Goal: Task Accomplishment & Management: Use online tool/utility

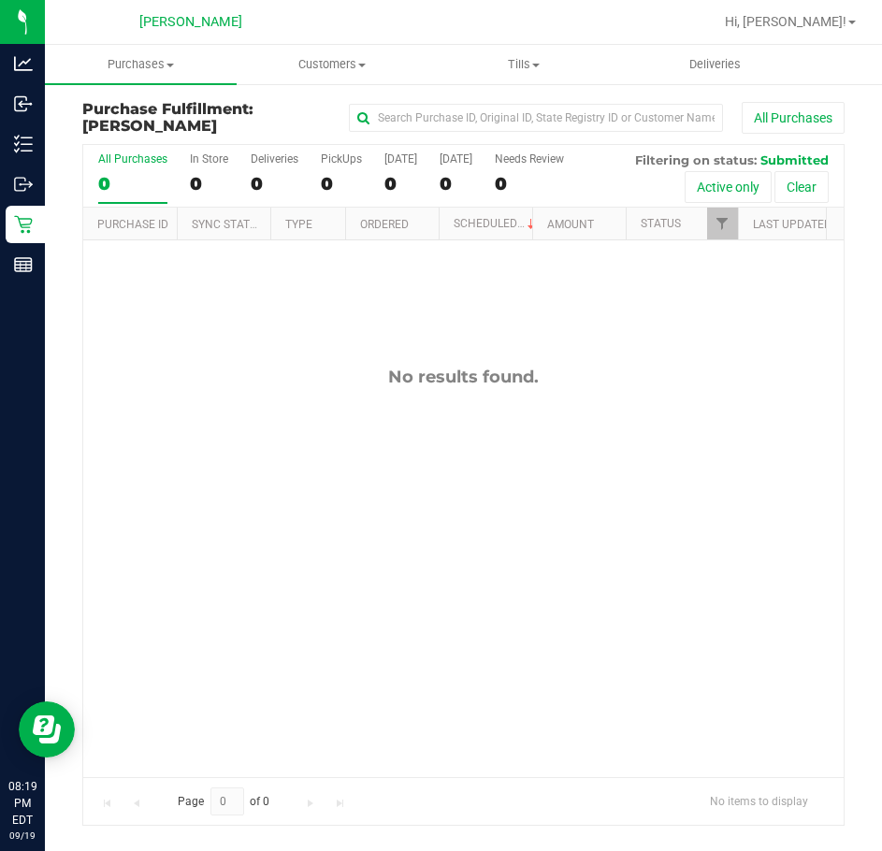
click at [352, 586] on div "No results found." at bounding box center [463, 571] width 760 height 662
click at [131, 73] on uib-tab-heading "Purchases Summary of purchases Fulfillment All purchases" at bounding box center [141, 64] width 192 height 39
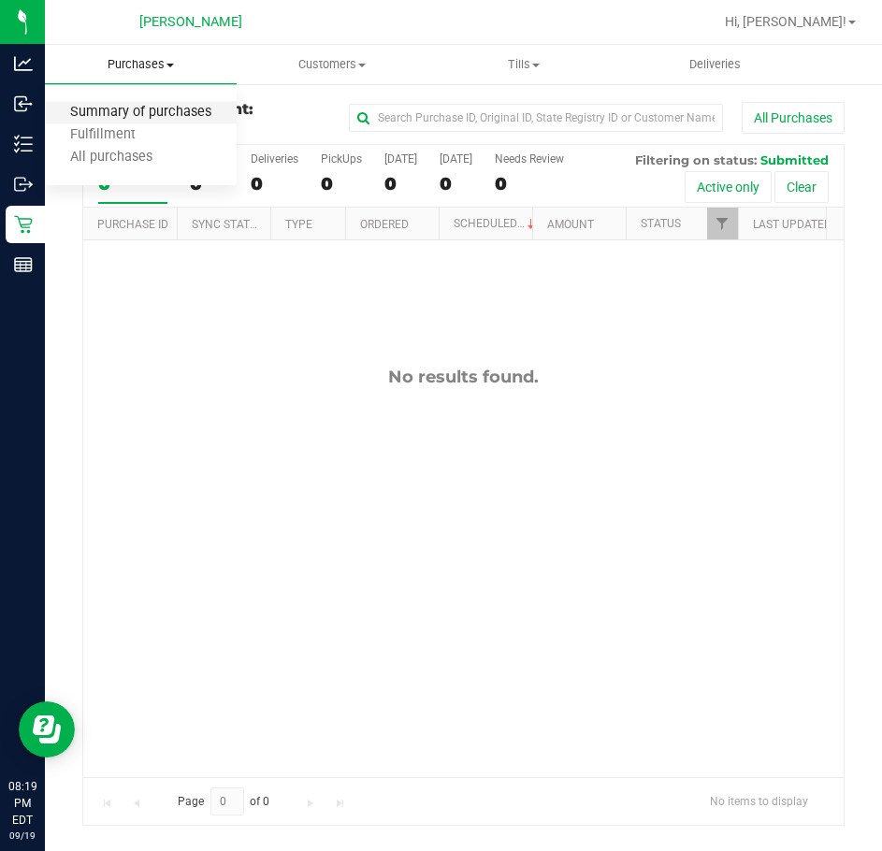
click at [163, 108] on span "Summary of purchases" at bounding box center [141, 113] width 192 height 16
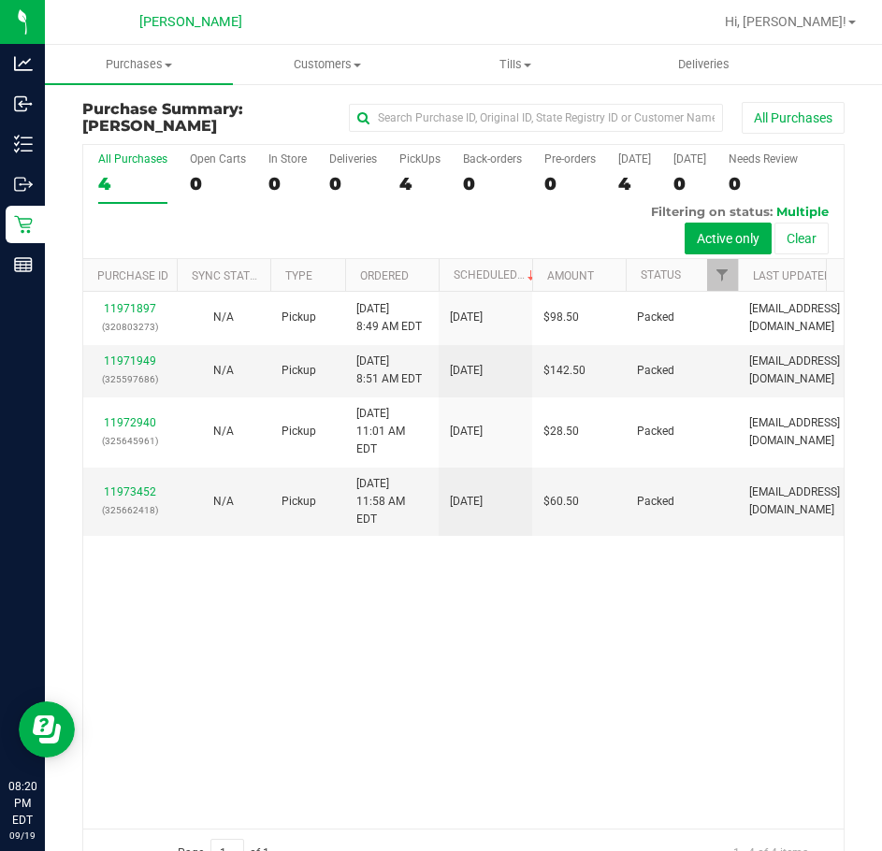
click at [501, 773] on div "11971897 (320803273) N/A Pickup 9/19/2025 8:49 AM EDT 9/19/2025 $98.50 Packed c…" at bounding box center [463, 560] width 760 height 536
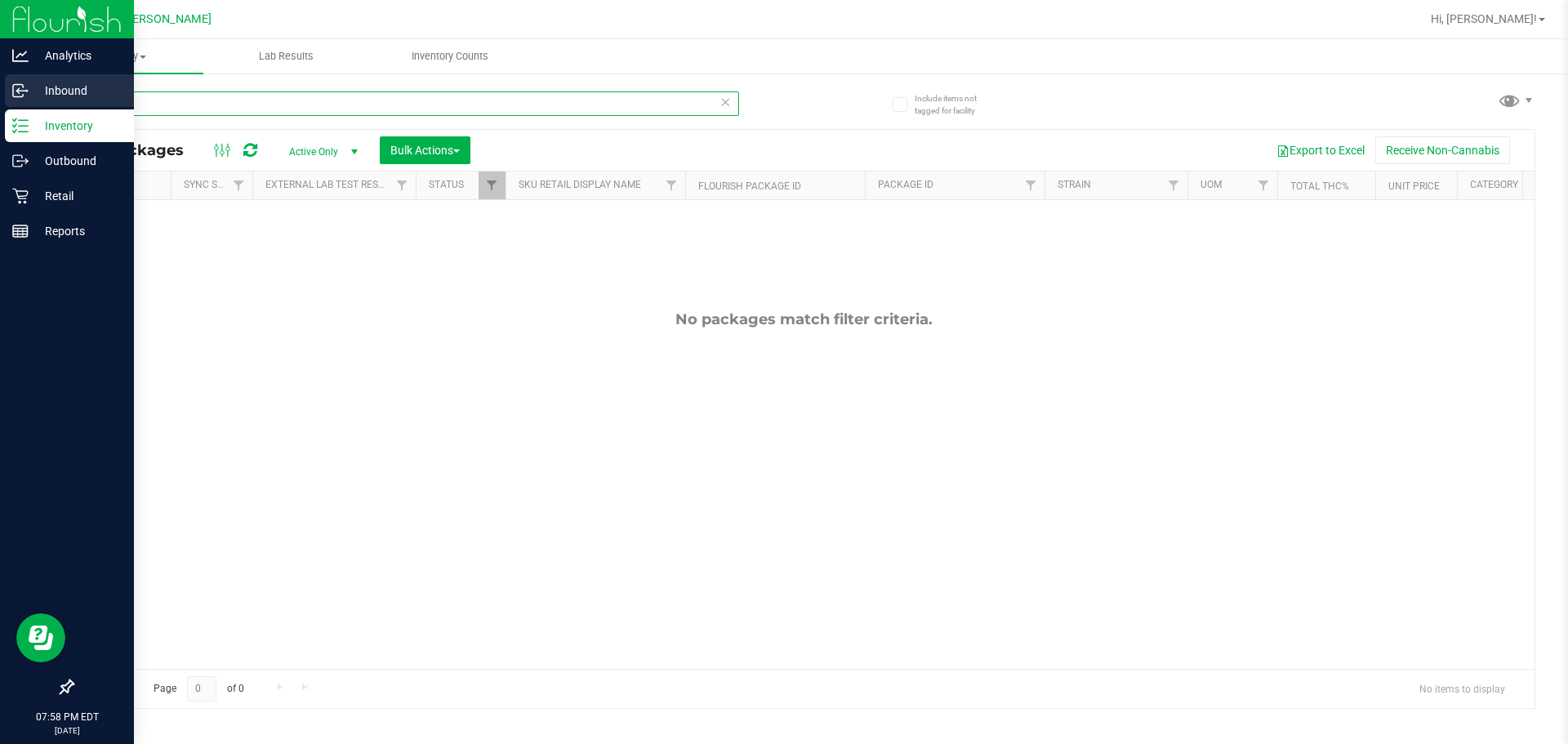
click at [0, 89] on div "Analytics Inbound Inventory Outbound Retail Reports 07:58 PM EDT [DATE] 09/19 […" at bounding box center [784, 372] width 1568 height 744
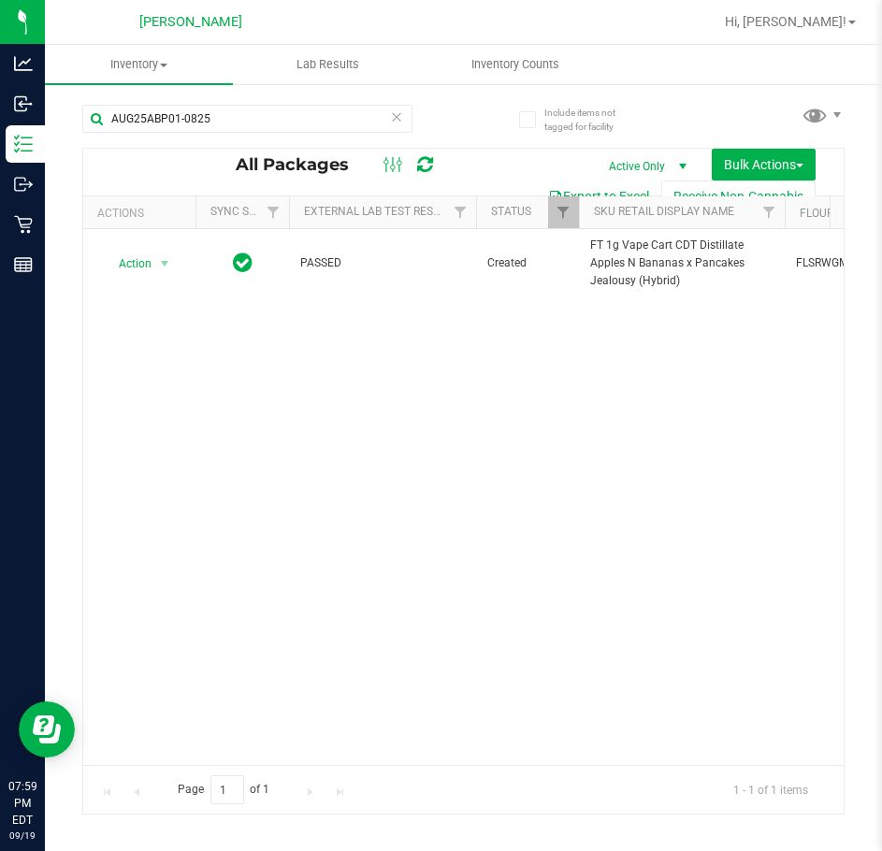
click at [508, 650] on div "Action Action Adjust qty Create package Edit attributes Global inventory Locate…" at bounding box center [463, 497] width 760 height 536
drag, startPoint x: 255, startPoint y: 124, endPoint x: -1, endPoint y: 166, distance: 259.6
click at [0, 166] on html "Analytics Inbound Inventory Outbound Retail Reports 08:10 PM EDT 09/19/2025 09/…" at bounding box center [441, 425] width 882 height 851
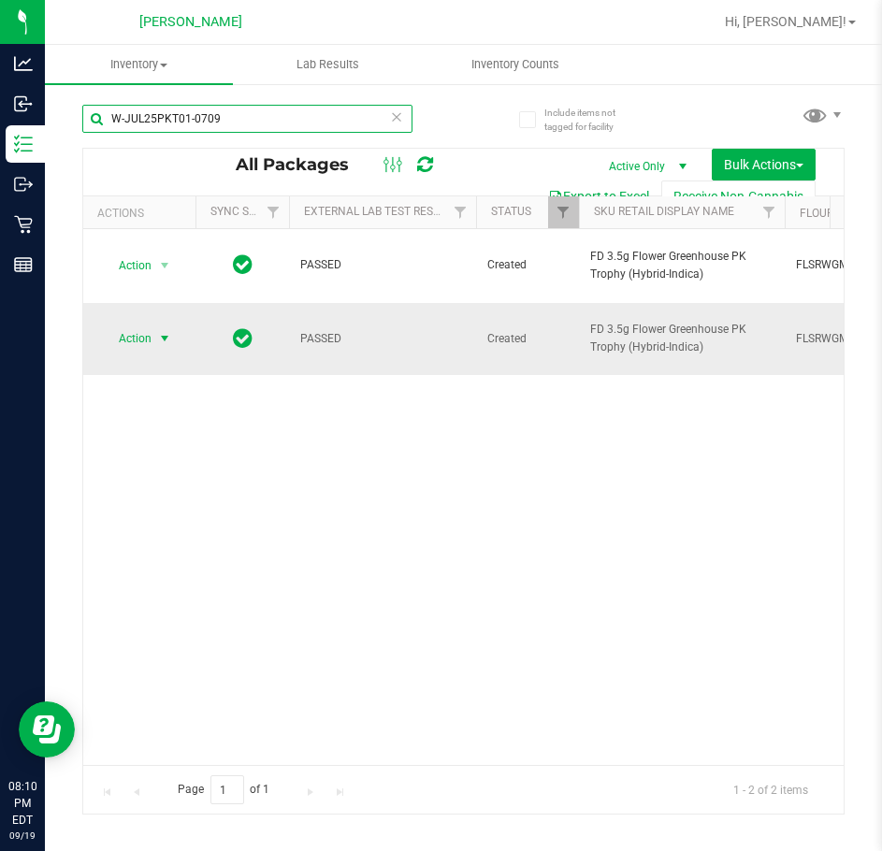
type input "W-JUL25PKT01-0709"
click at [124, 325] on span "Action" at bounding box center [127, 338] width 50 height 26
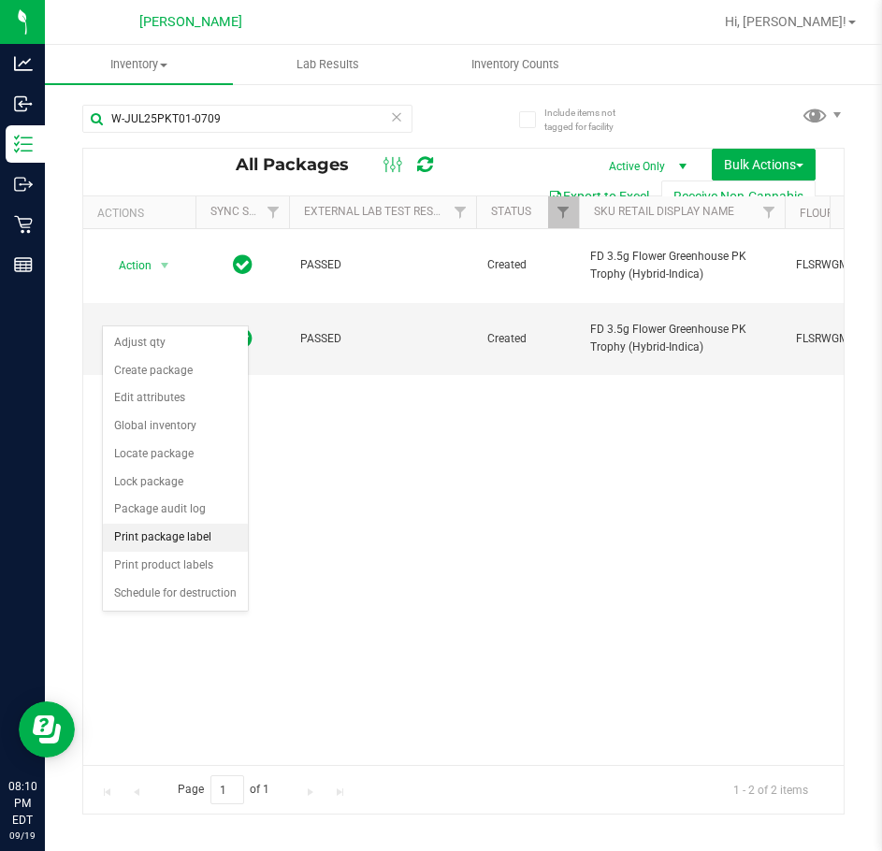
click at [223, 540] on li "Print package label" at bounding box center [175, 538] width 145 height 28
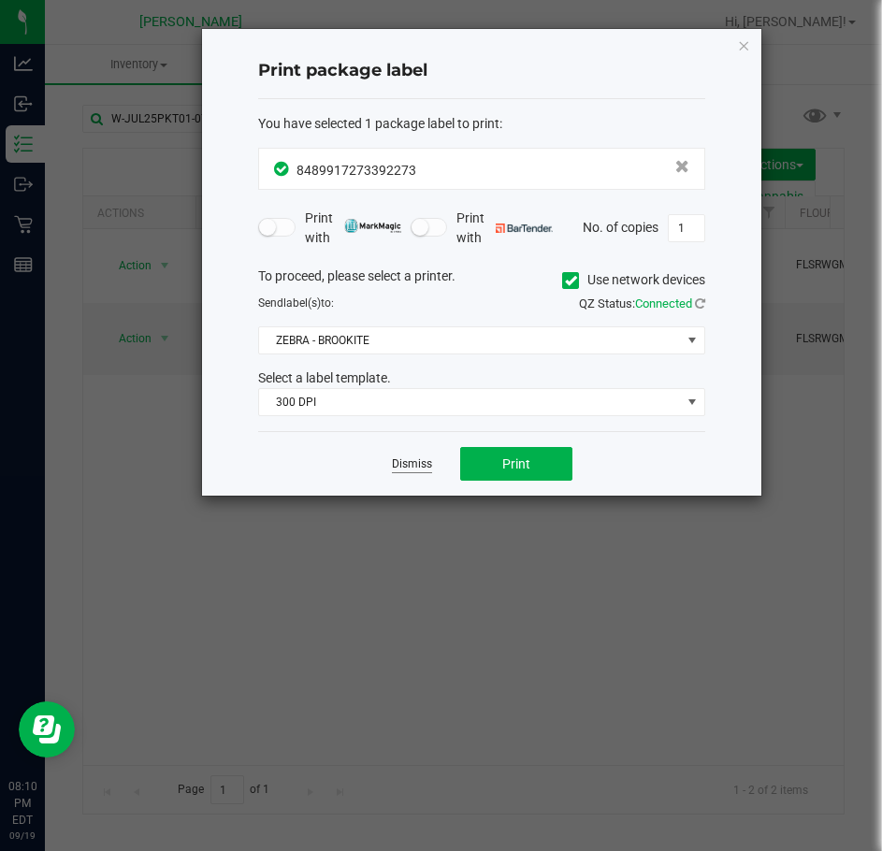
click at [421, 463] on link "Dismiss" at bounding box center [412, 464] width 40 height 16
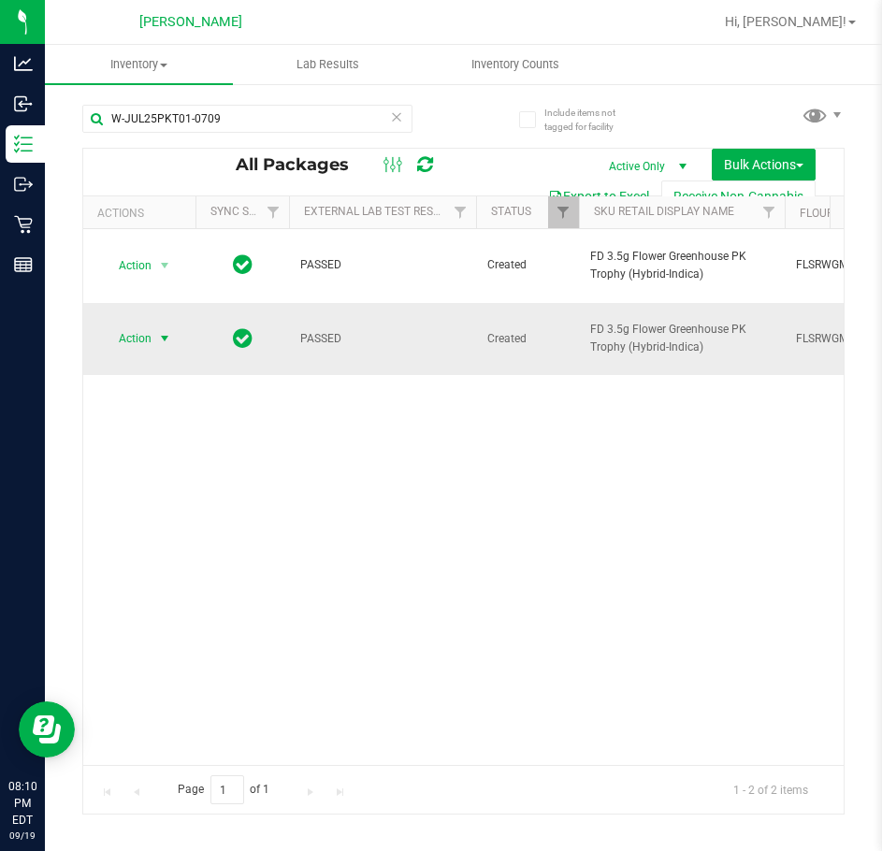
click at [170, 331] on span "select" at bounding box center [164, 338] width 15 height 15
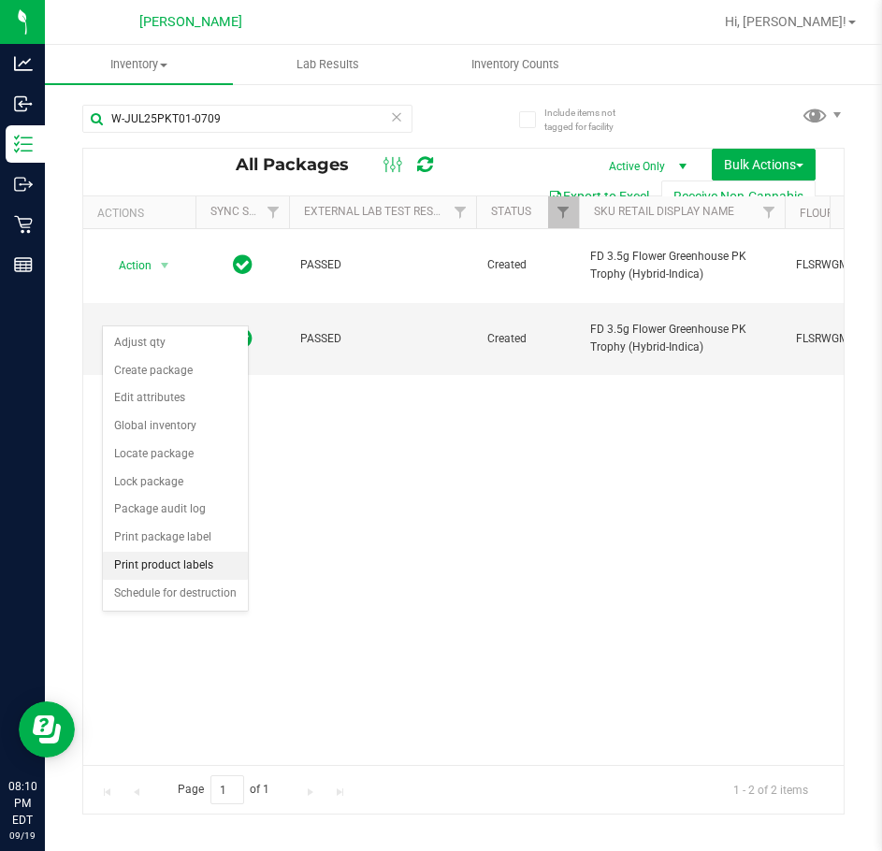
click at [193, 563] on li "Print product labels" at bounding box center [175, 566] width 145 height 28
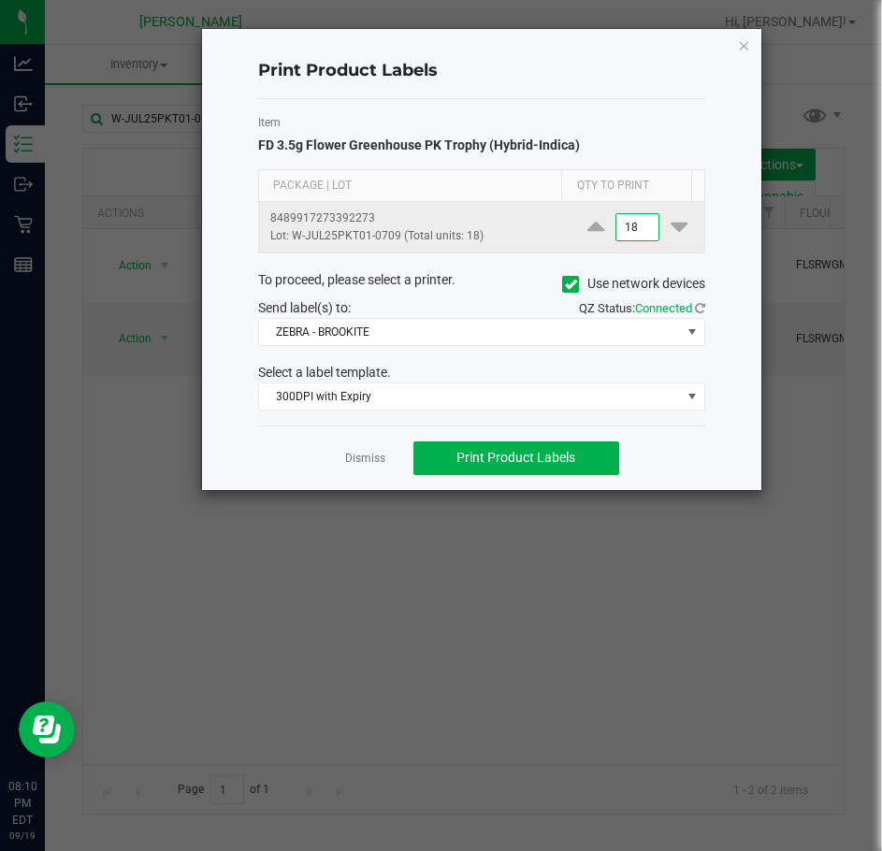
click at [633, 237] on input "18" at bounding box center [637, 227] width 43 height 26
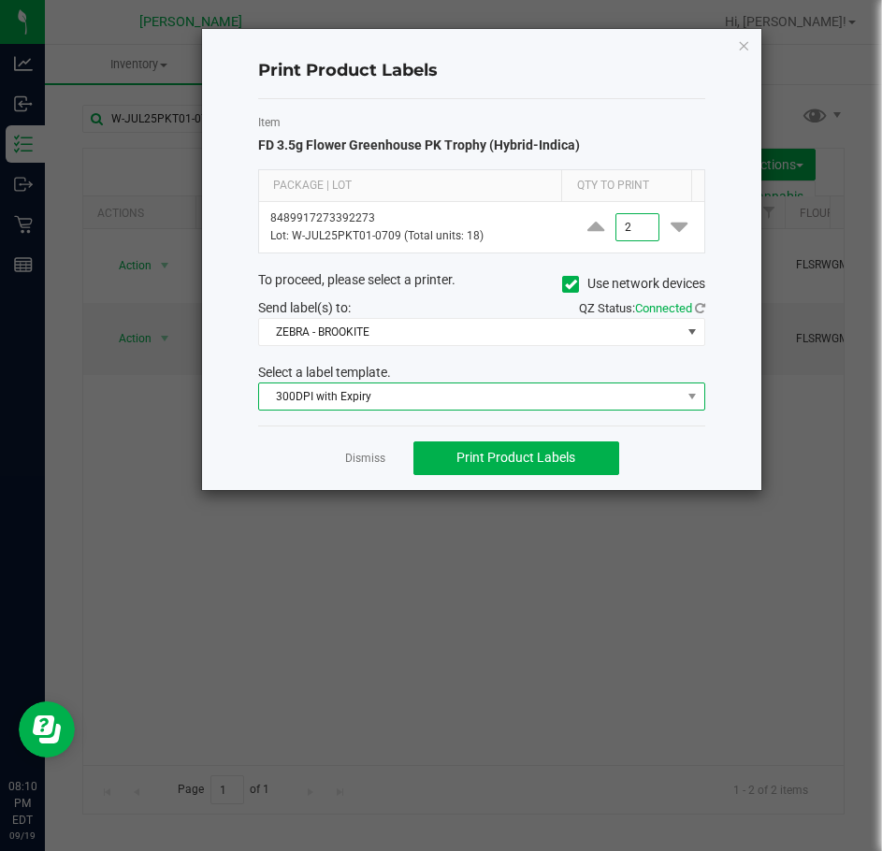
click at [481, 398] on span "300DPI with Expiry" at bounding box center [470, 396] width 422 height 26
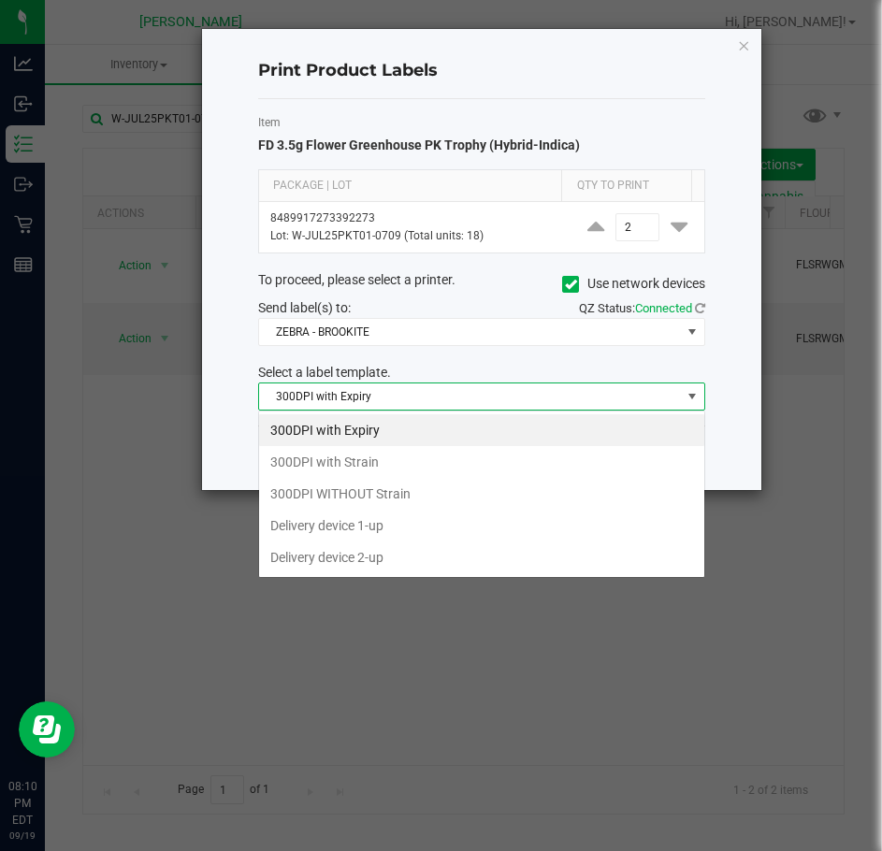
scroll to position [28, 447]
click at [429, 546] on li "Delivery device 2-up" at bounding box center [481, 557] width 445 height 32
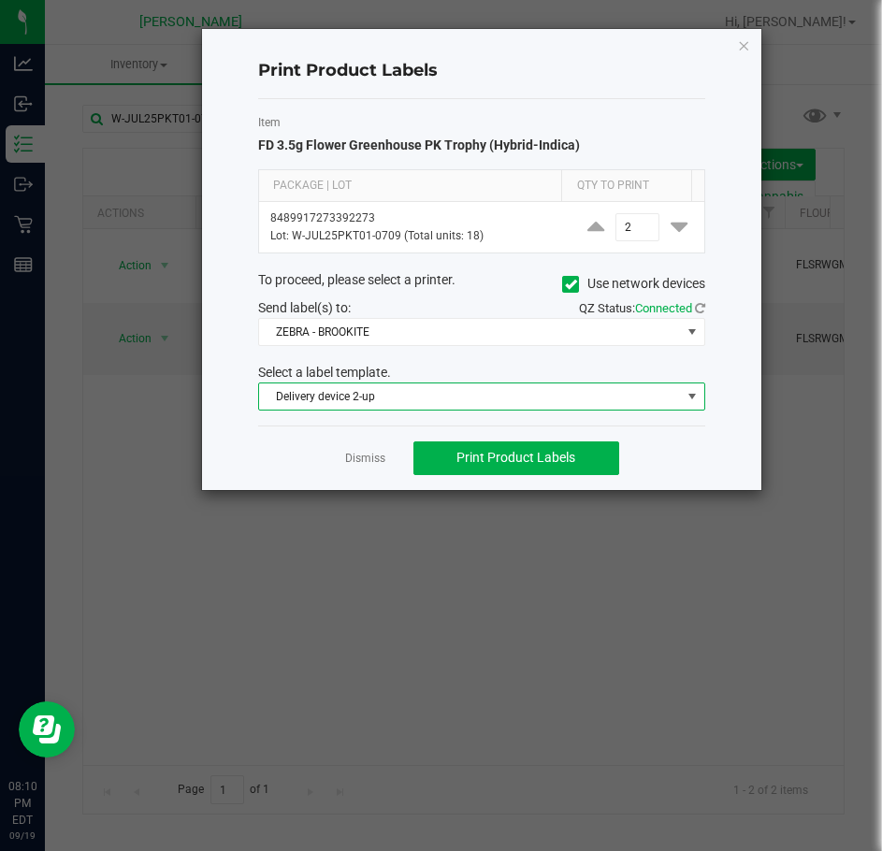
click at [420, 384] on span "Delivery device 2-up" at bounding box center [470, 396] width 422 height 26
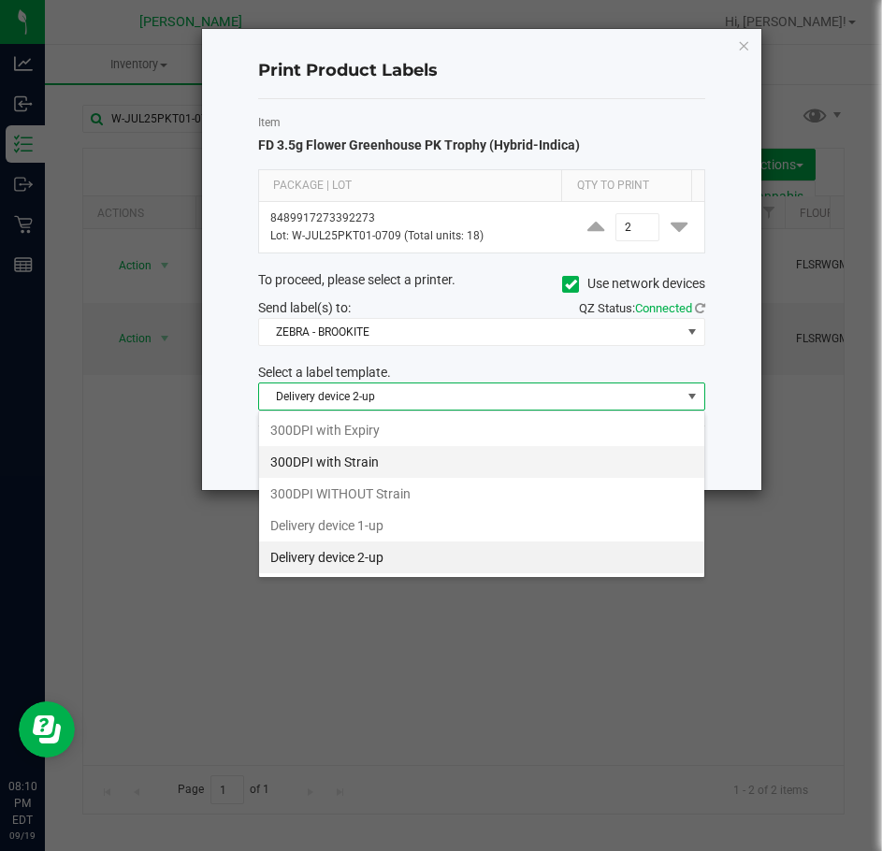
click at [399, 456] on li "300DPI with Strain" at bounding box center [481, 462] width 445 height 32
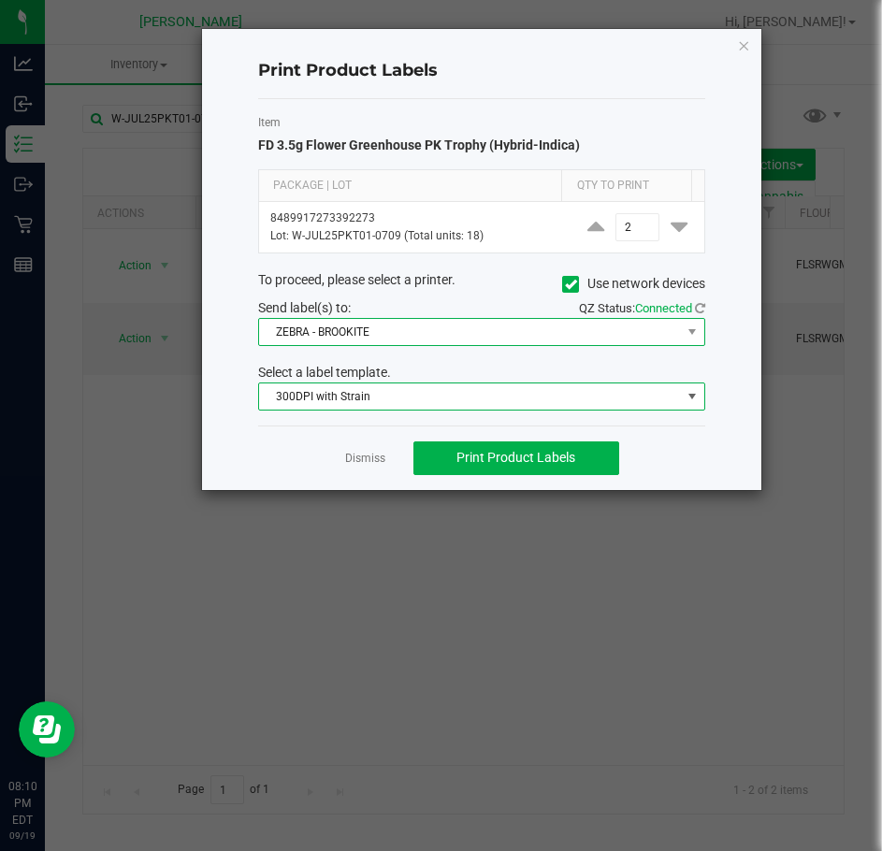
click at [381, 328] on span "ZEBRA - BROOKITE" at bounding box center [470, 332] width 422 height 26
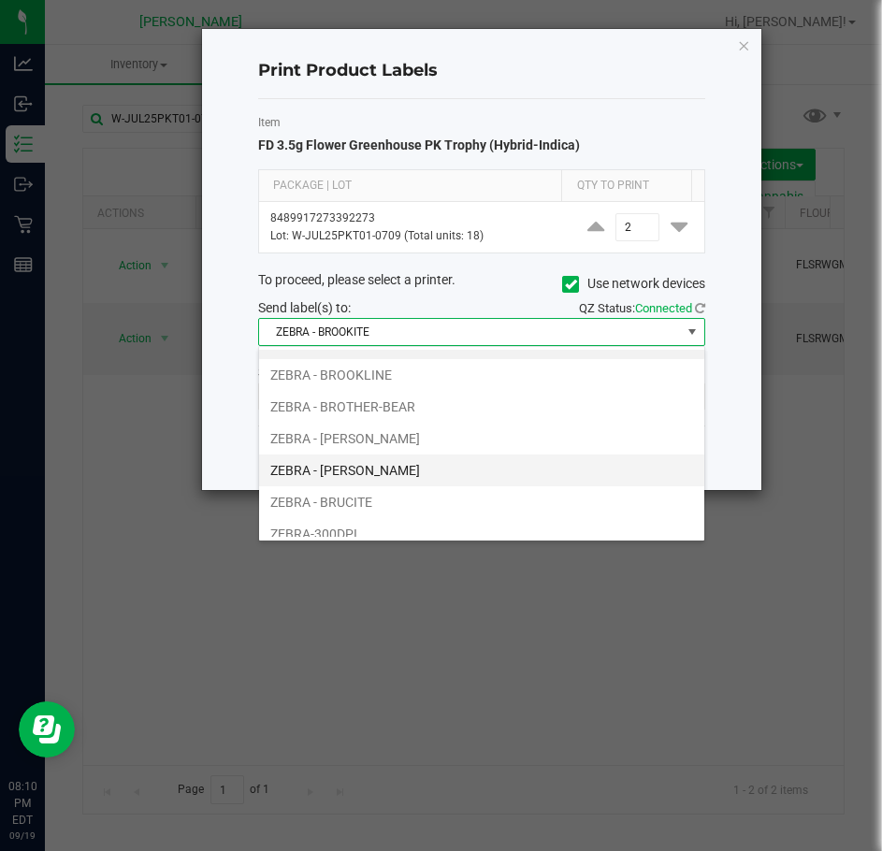
scroll to position [36, 0]
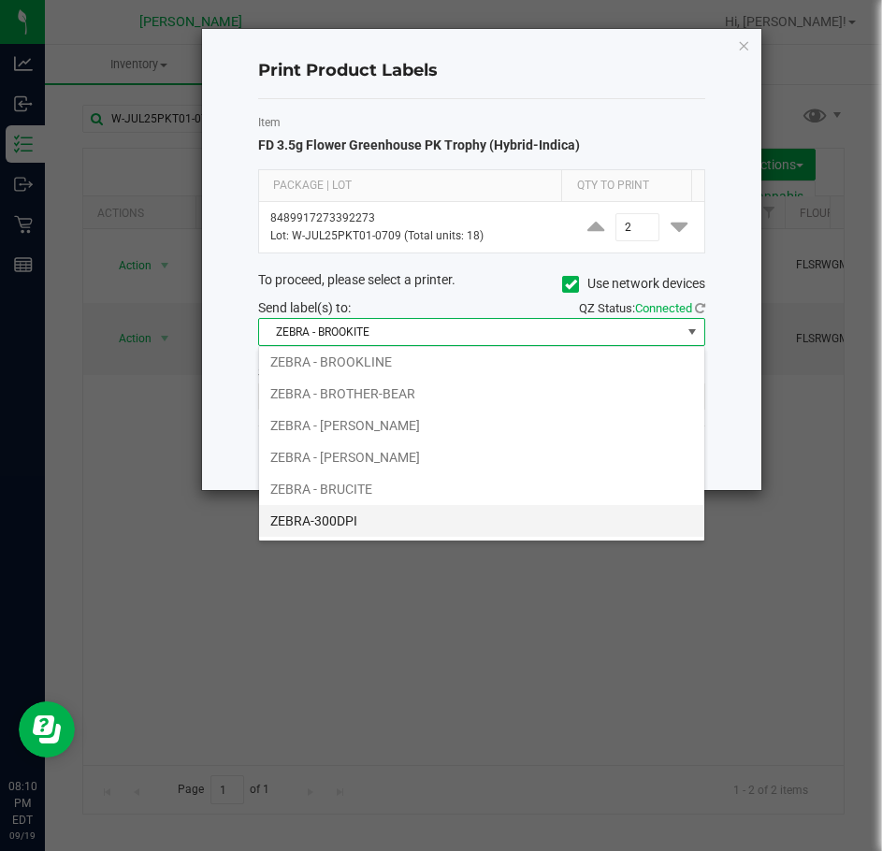
click at [350, 522] on li "ZEBRA-300DPI" at bounding box center [481, 521] width 445 height 32
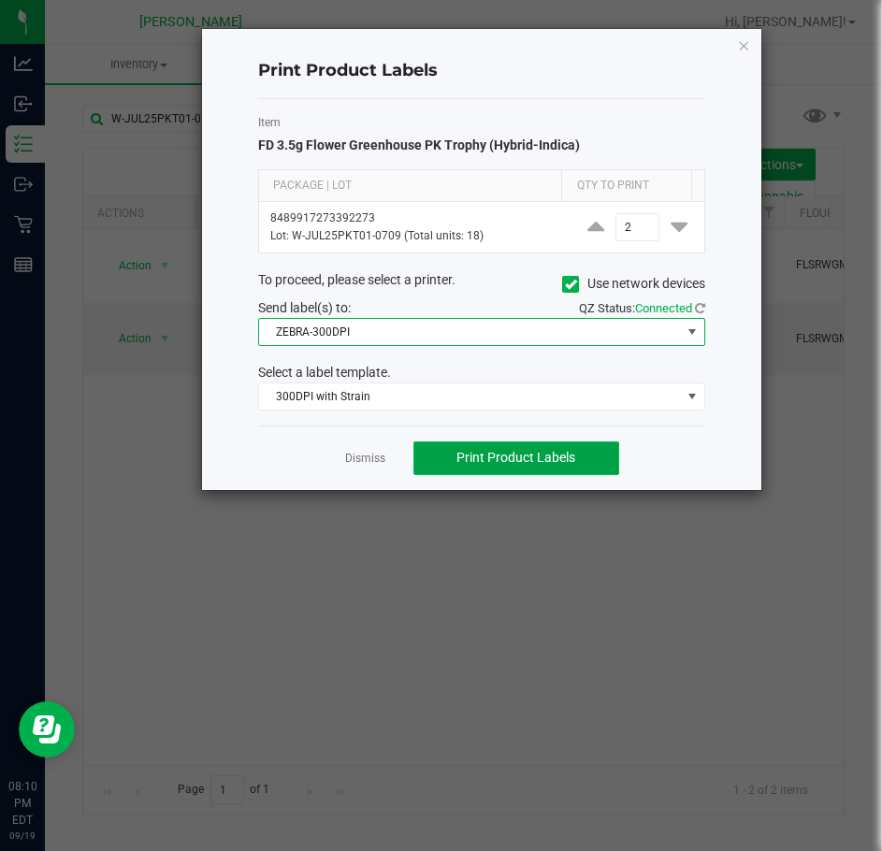
click at [595, 462] on button "Print Product Labels" at bounding box center [516, 458] width 206 height 34
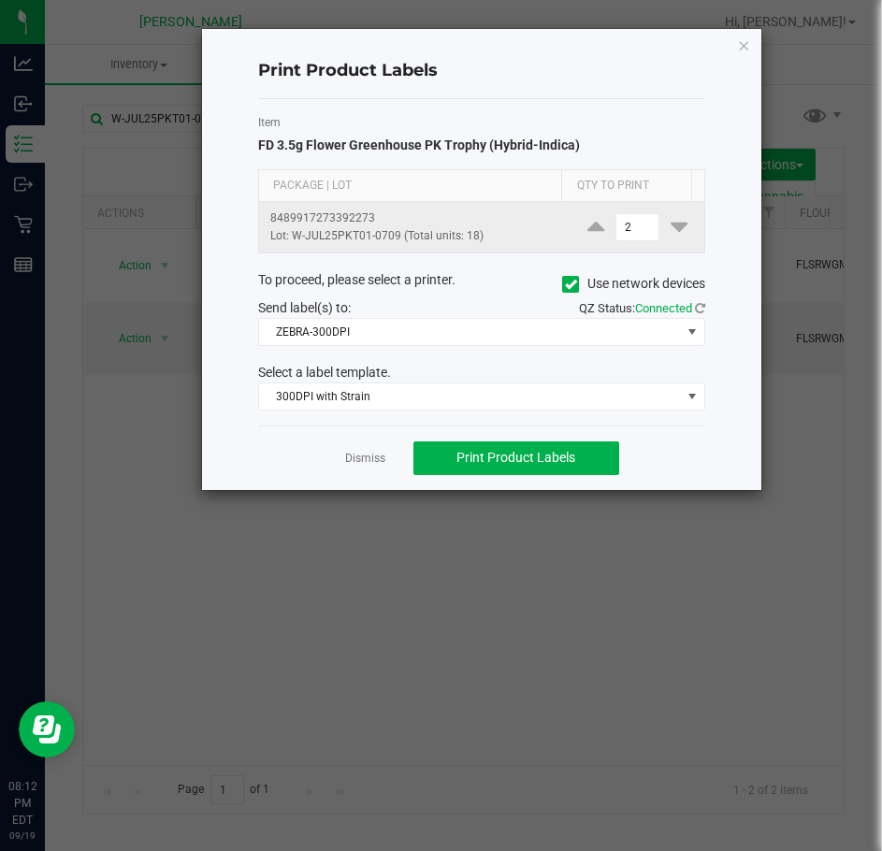
click at [665, 230] on span at bounding box center [679, 226] width 28 height 23
click at [670, 226] on icon at bounding box center [678, 226] width 17 height 23
type input "1"
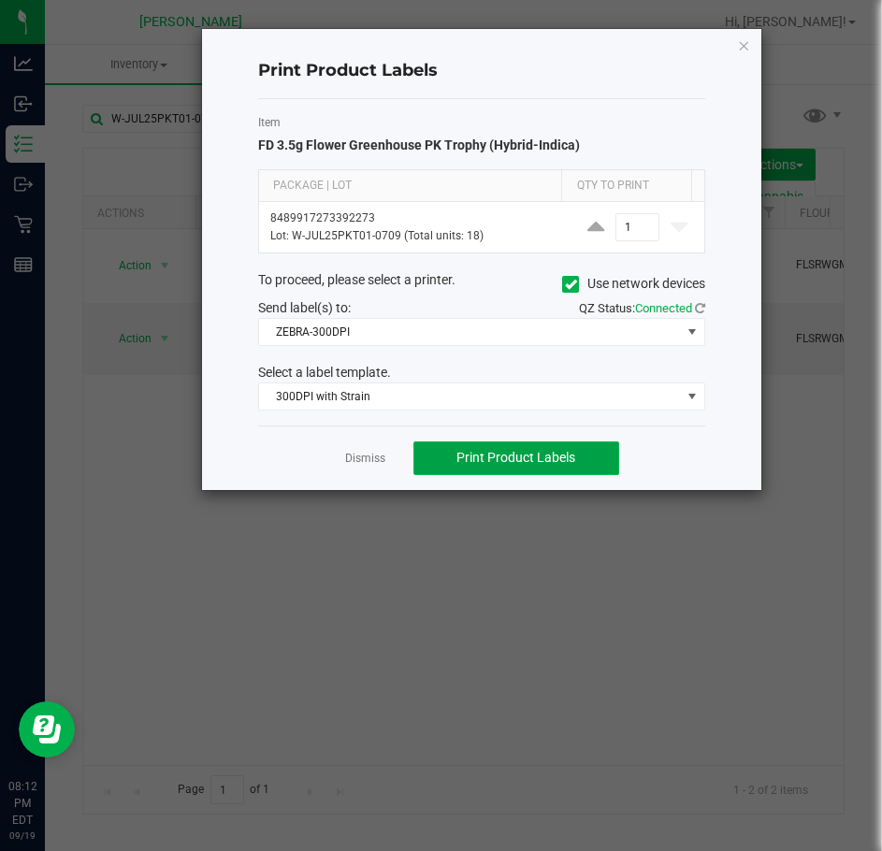
click at [575, 468] on button "Print Product Labels" at bounding box center [516, 458] width 206 height 34
click at [348, 458] on link "Dismiss" at bounding box center [365, 459] width 40 height 16
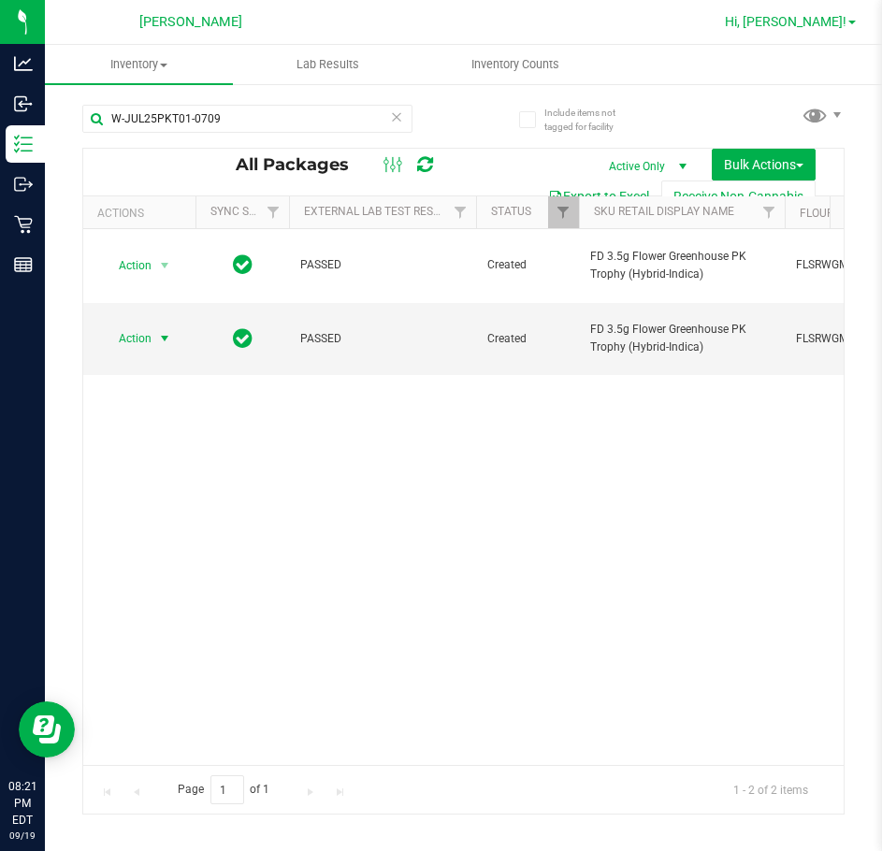
click at [833, 20] on span "Hi, Jessica!" at bounding box center [786, 21] width 122 height 15
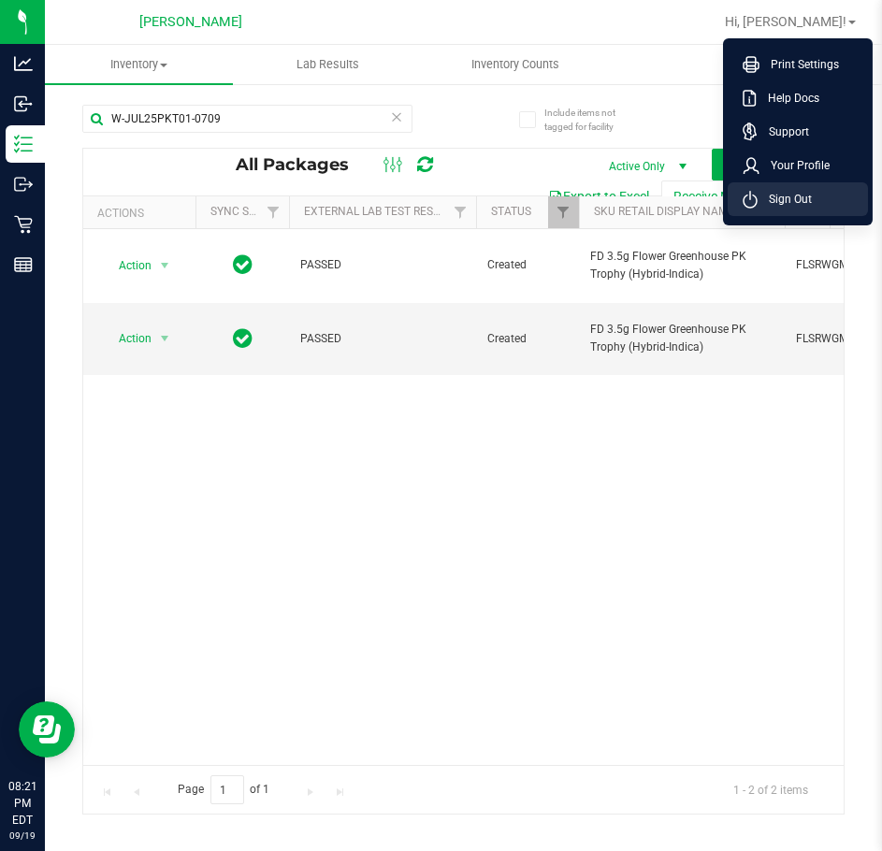
click at [804, 210] on li "Sign Out" at bounding box center [797, 199] width 140 height 34
